Goal: Task Accomplishment & Management: Use online tool/utility

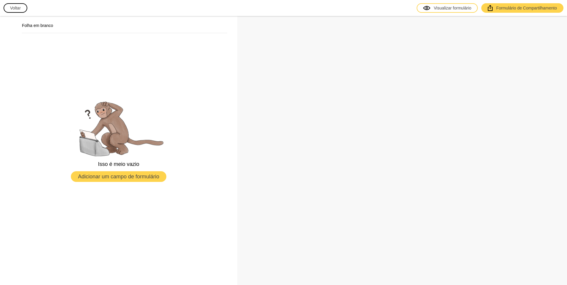
click at [9, 9] on button "Voltar" at bounding box center [16, 7] width 24 height 9
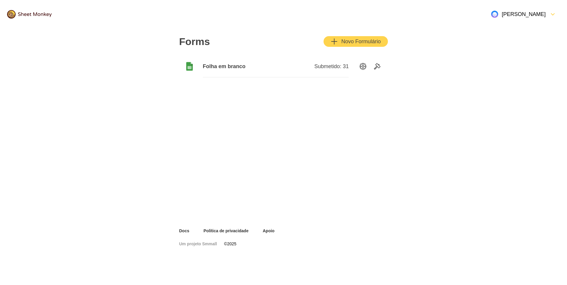
click at [347, 39] on font "Novo Formulário" at bounding box center [360, 41] width 39 height 7
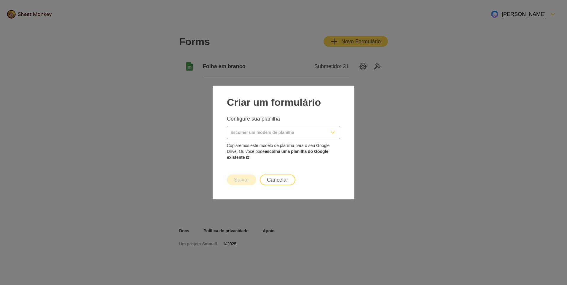
click at [271, 137] on input "Escolher um modelo de planilha" at bounding box center [276, 132] width 98 height 12
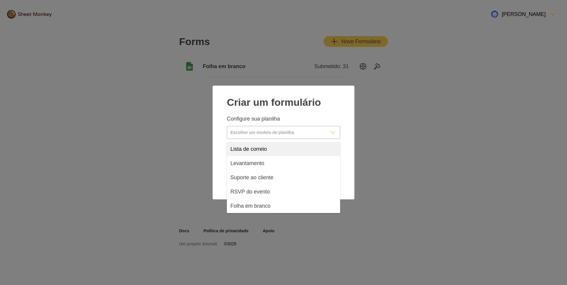
click at [332, 133] on icon "FormDown" at bounding box center [333, 133] width 4 height 2
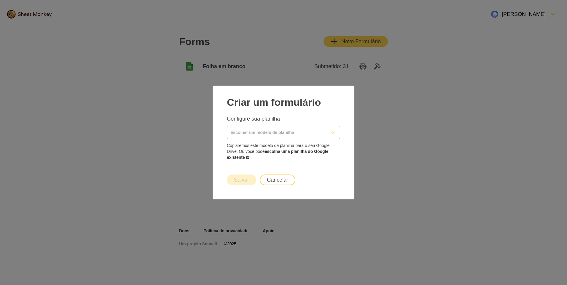
click at [328, 135] on div "Escolher um modelo de planilha" at bounding box center [283, 132] width 113 height 12
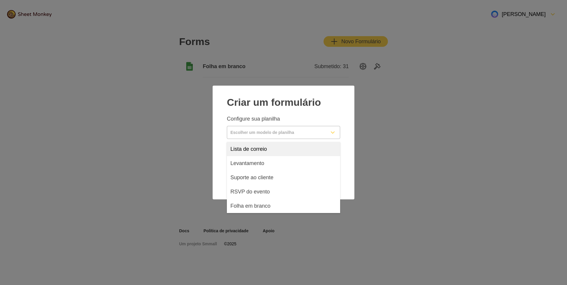
click at [283, 148] on div "Lista de correio" at bounding box center [283, 149] width 113 height 14
type input "Mailing List"
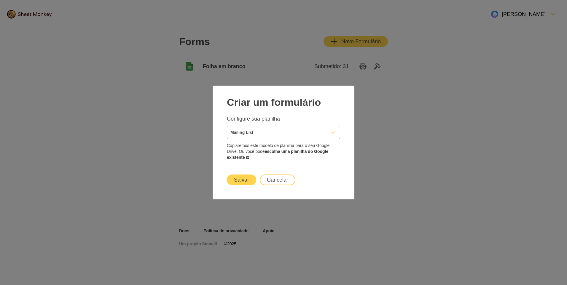
click at [245, 177] on button "Salvar" at bounding box center [241, 180] width 29 height 11
click at [323, 136] on input "Mailing List" at bounding box center [276, 132] width 98 height 12
click at [343, 120] on div "[PERSON_NAME] um formulário Configure sua planilha Mailing List Copiaremos este…" at bounding box center [284, 127] width 128 height 68
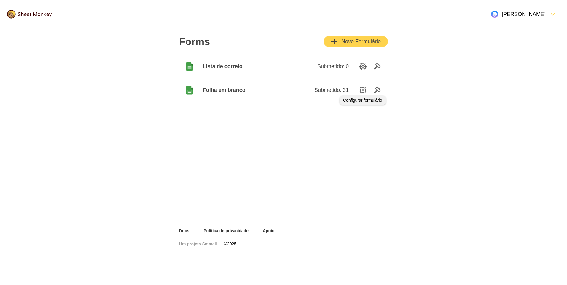
click at [362, 92] on icon "ConfiguraçõesOpção" at bounding box center [362, 90] width 7 height 7
